Goal: Task Accomplishment & Management: Complete application form

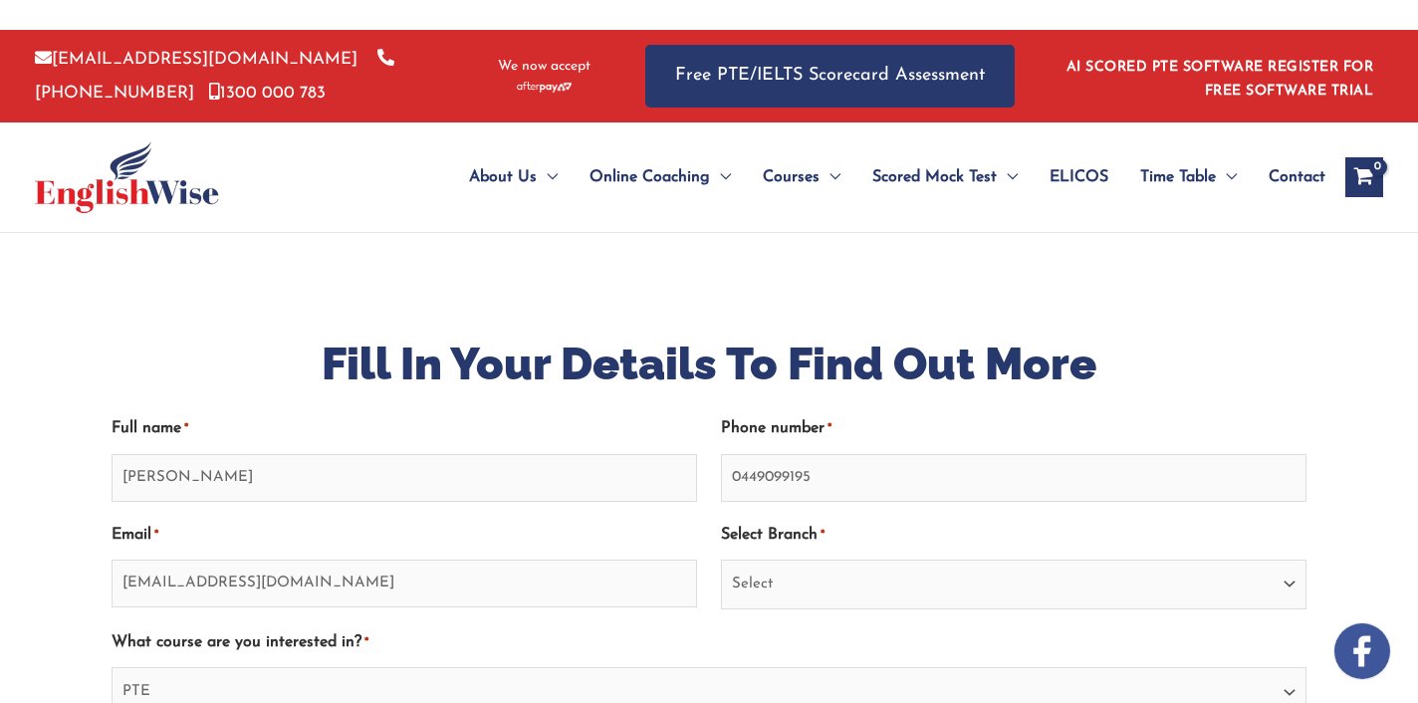
select select "[GEOGRAPHIC_DATA]"
select select "PTE"
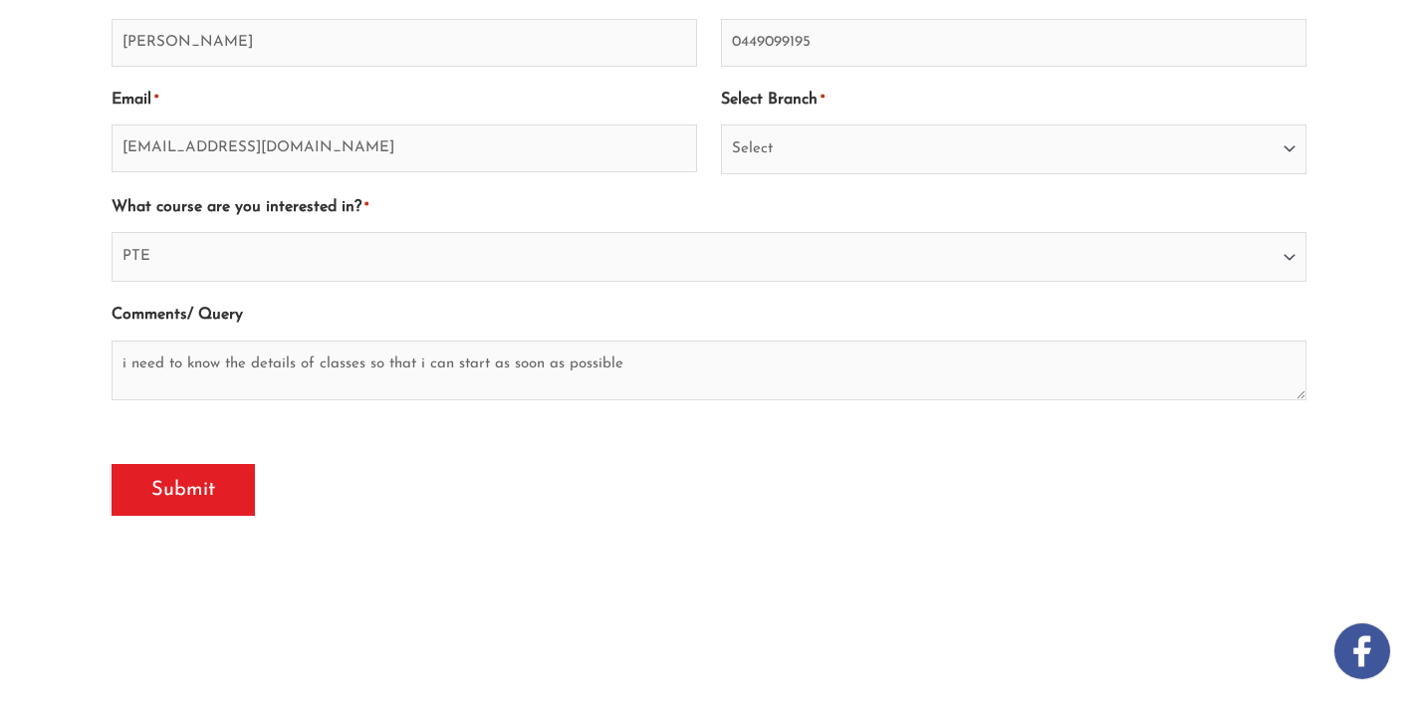
scroll to position [469, 0]
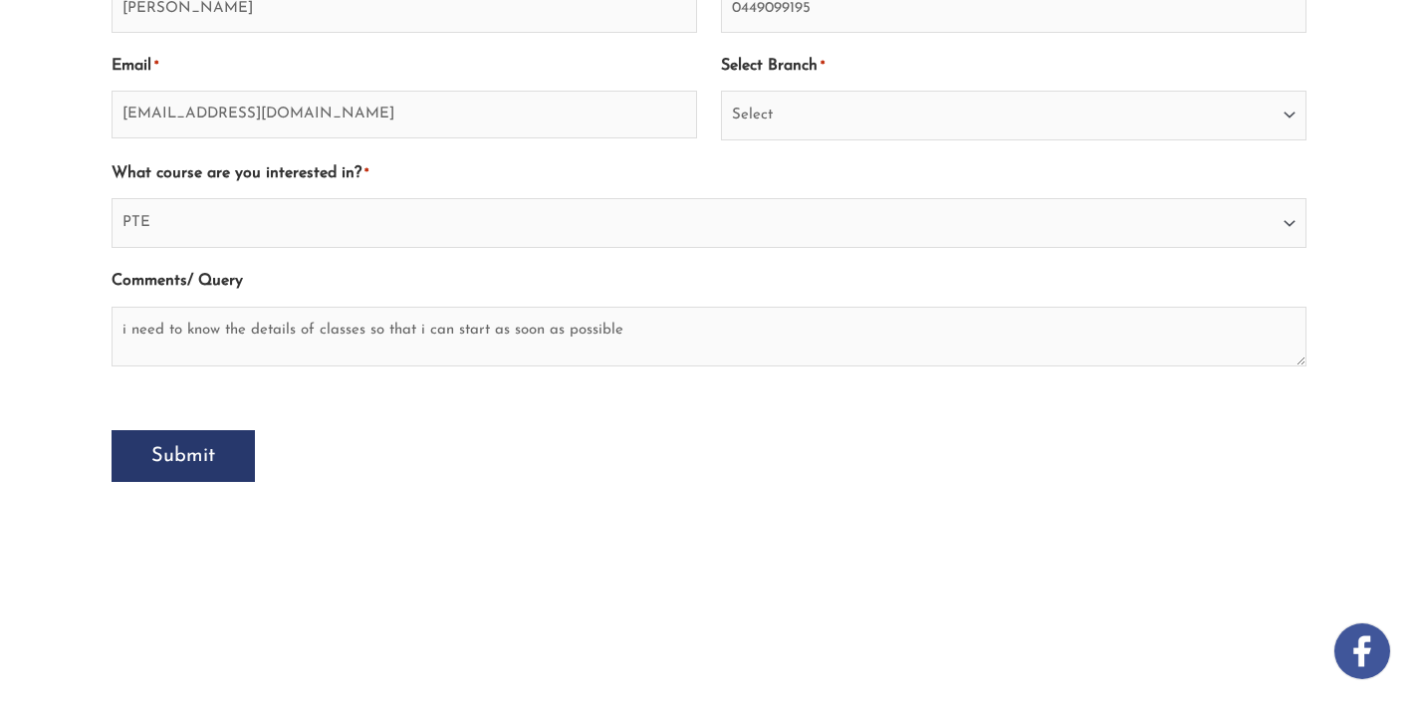
type textarea "i need to know the details of classes so that i can start as soon as possible"
click at [166, 451] on input "Submit" at bounding box center [183, 456] width 143 height 52
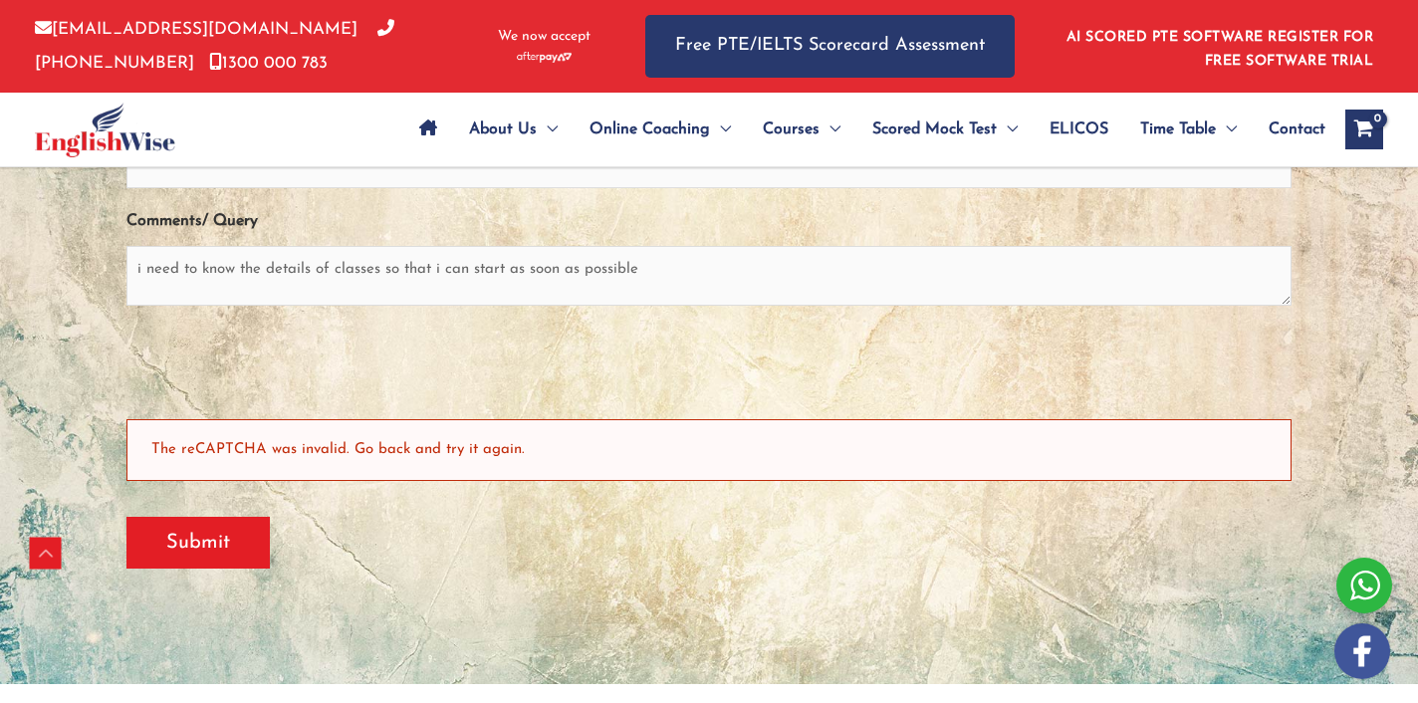
scroll to position [597, 0]
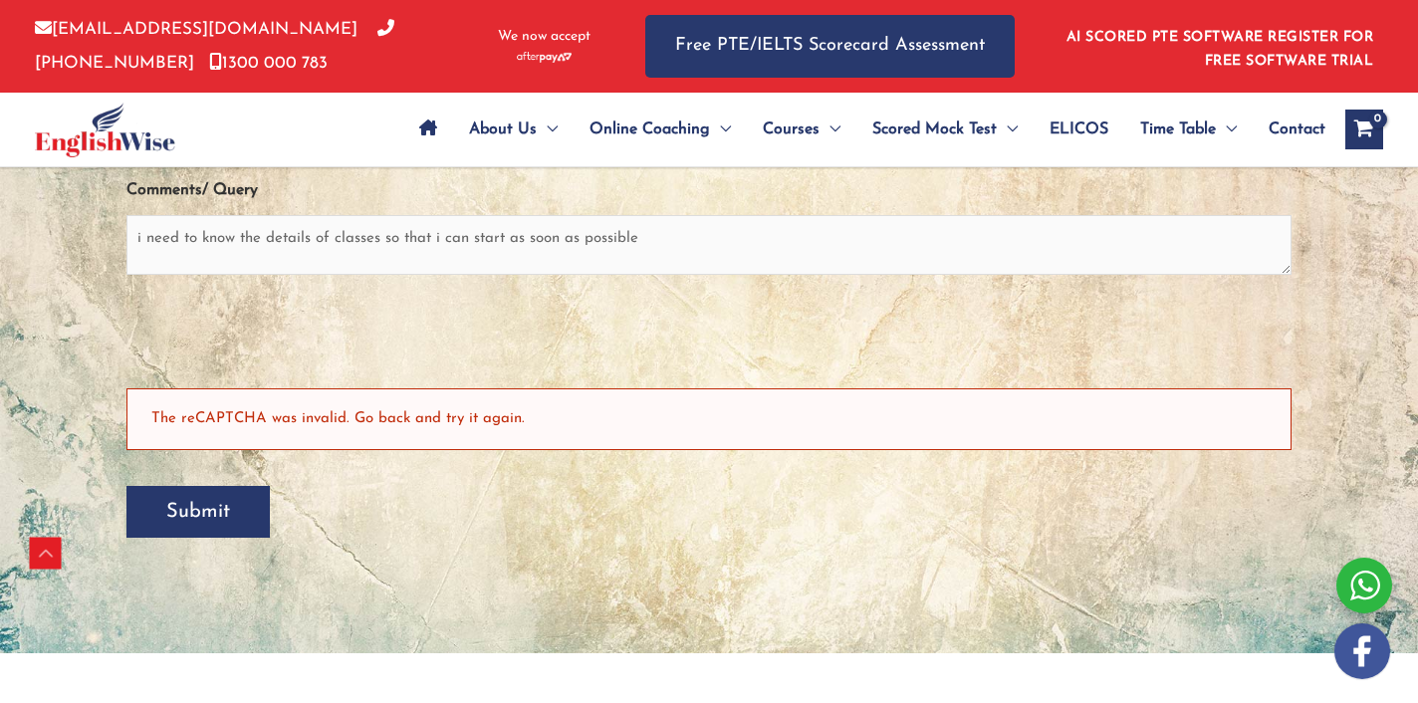
click at [177, 508] on input "Submit" at bounding box center [197, 512] width 143 height 52
